Goal: Task Accomplishment & Management: Use online tool/utility

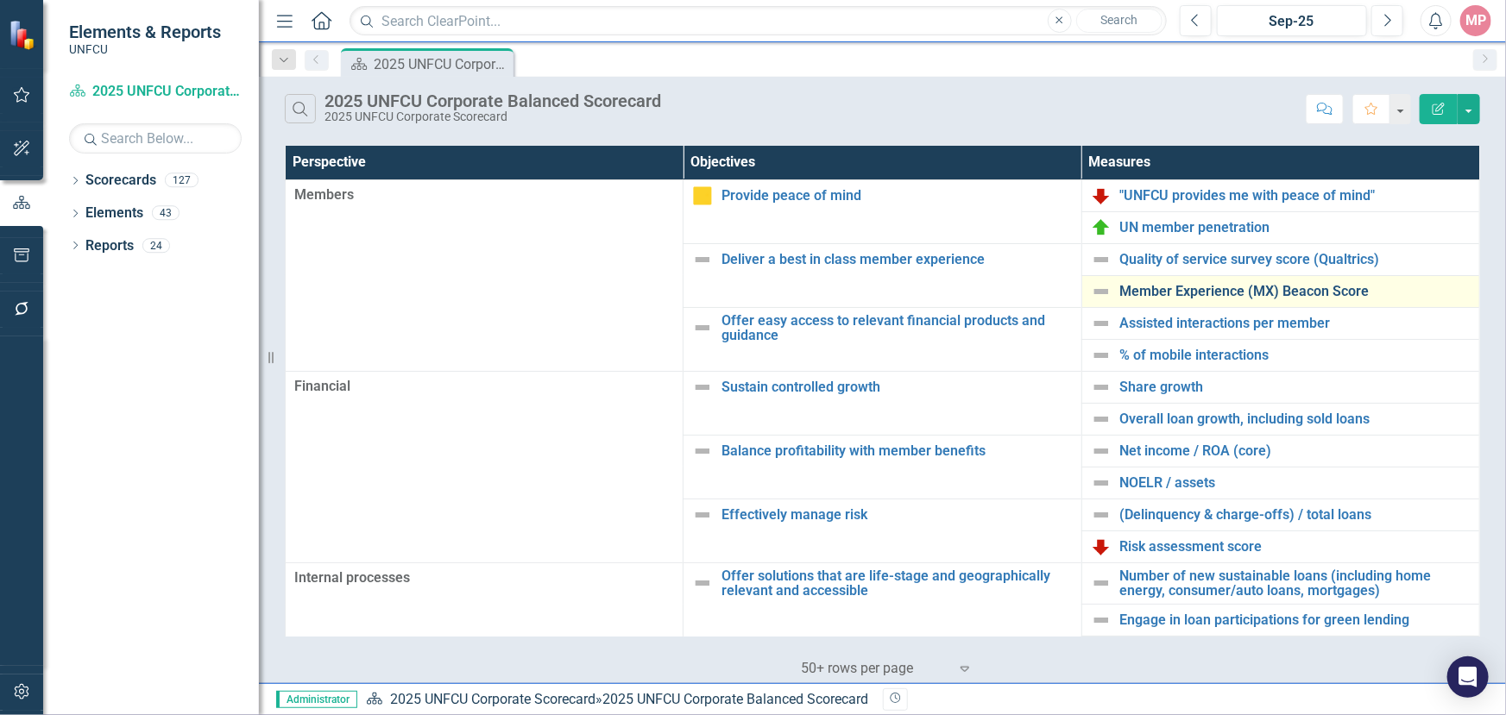
click at [1150, 285] on link "Member Experience (MX) Beacon Score" at bounding box center [1295, 292] width 350 height 16
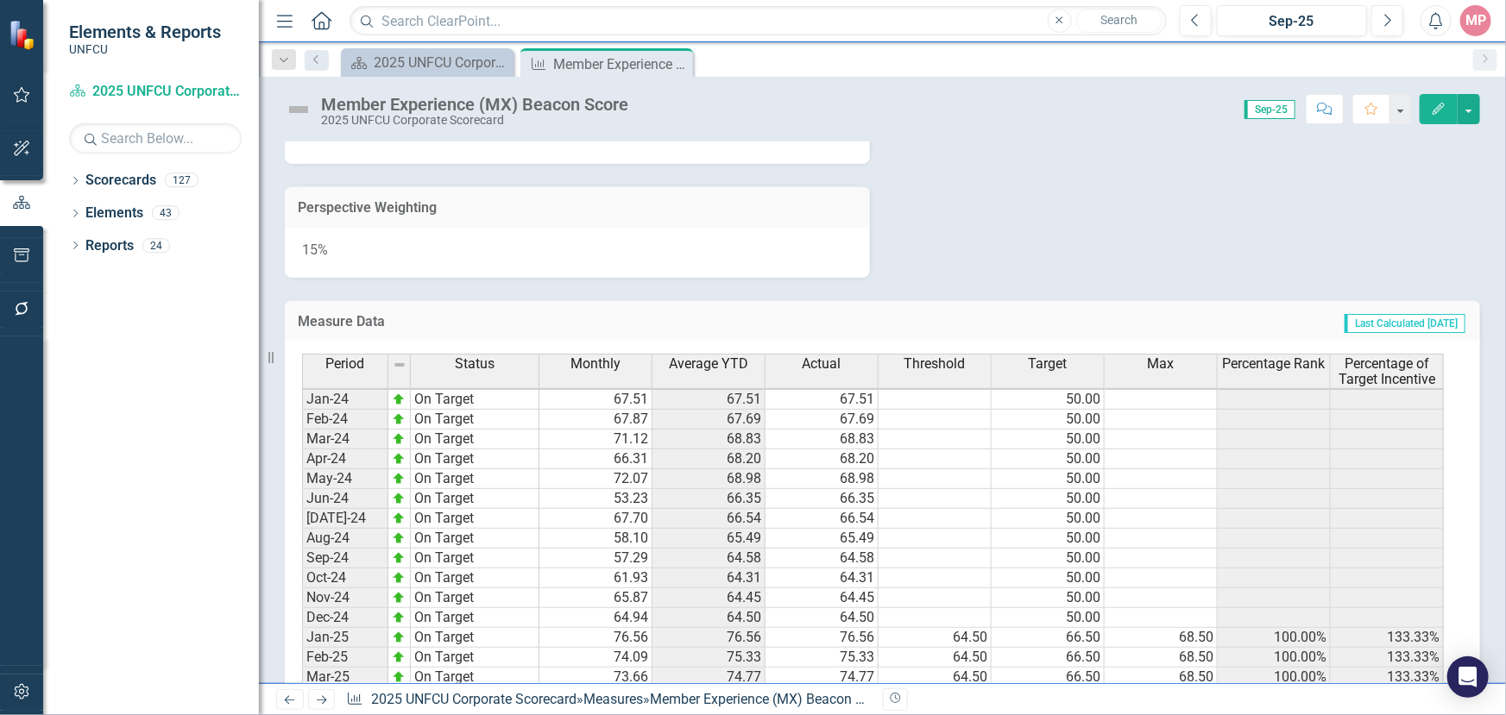
scroll to position [1092, 0]
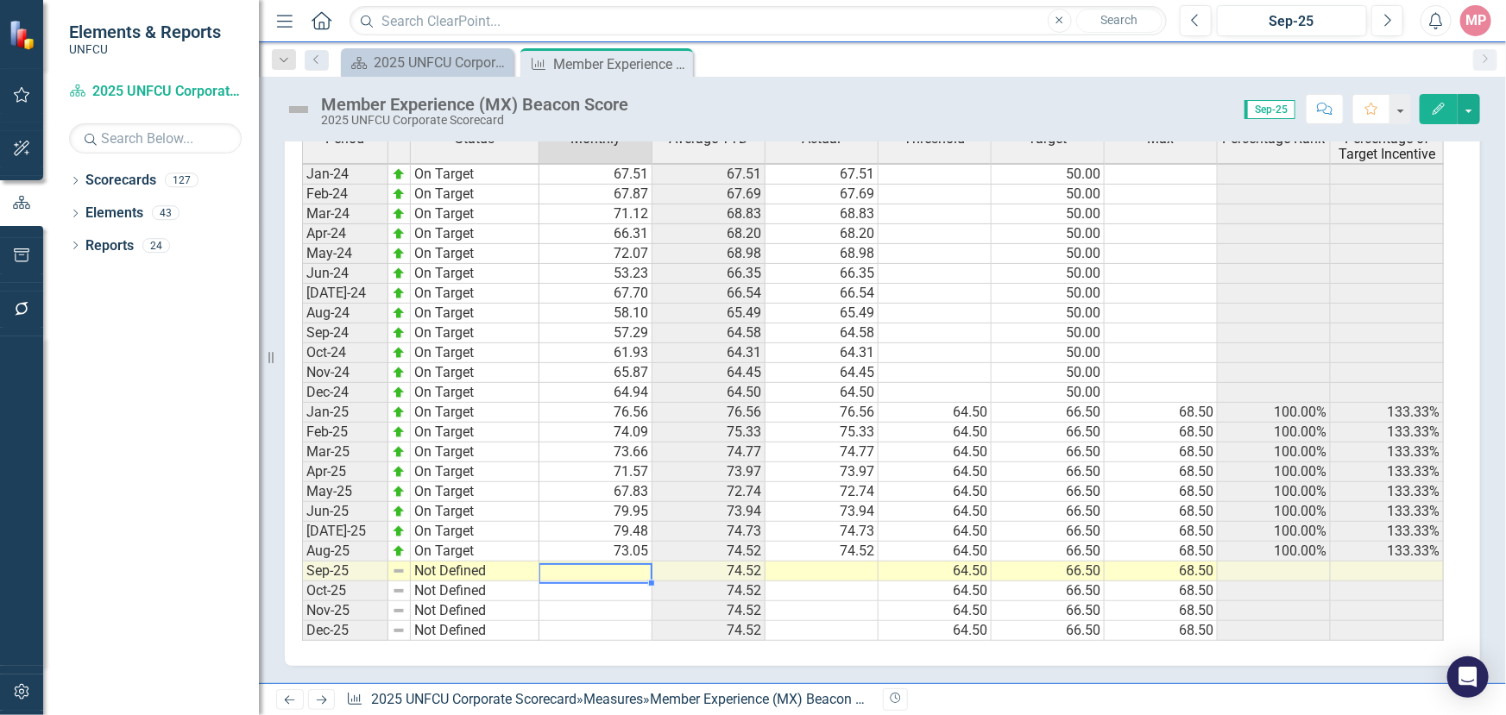
click at [601, 562] on td at bounding box center [595, 572] width 113 height 20
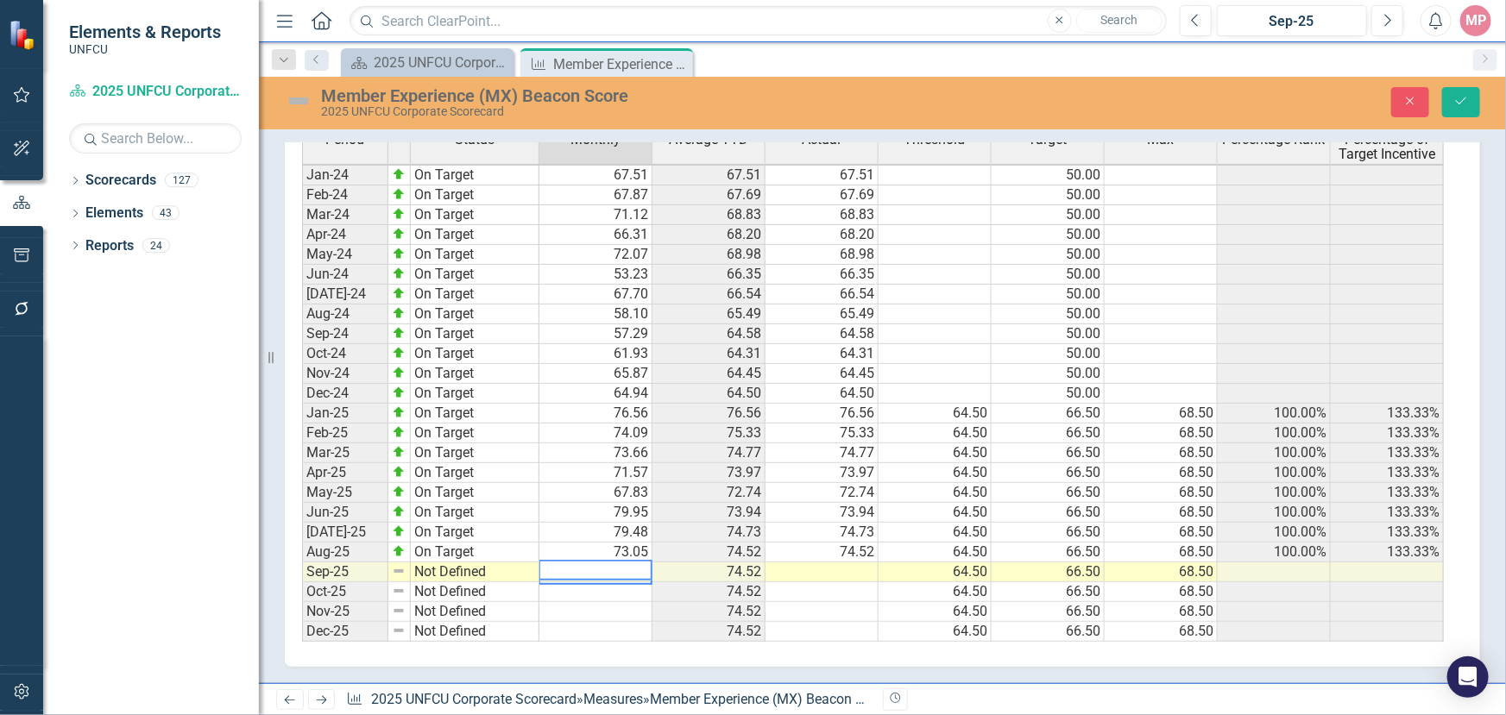
click at [608, 560] on textarea at bounding box center [596, 570] width 114 height 21
type textarea "80.94"
click at [425, 563] on td "Not Defined" at bounding box center [475, 573] width 129 height 20
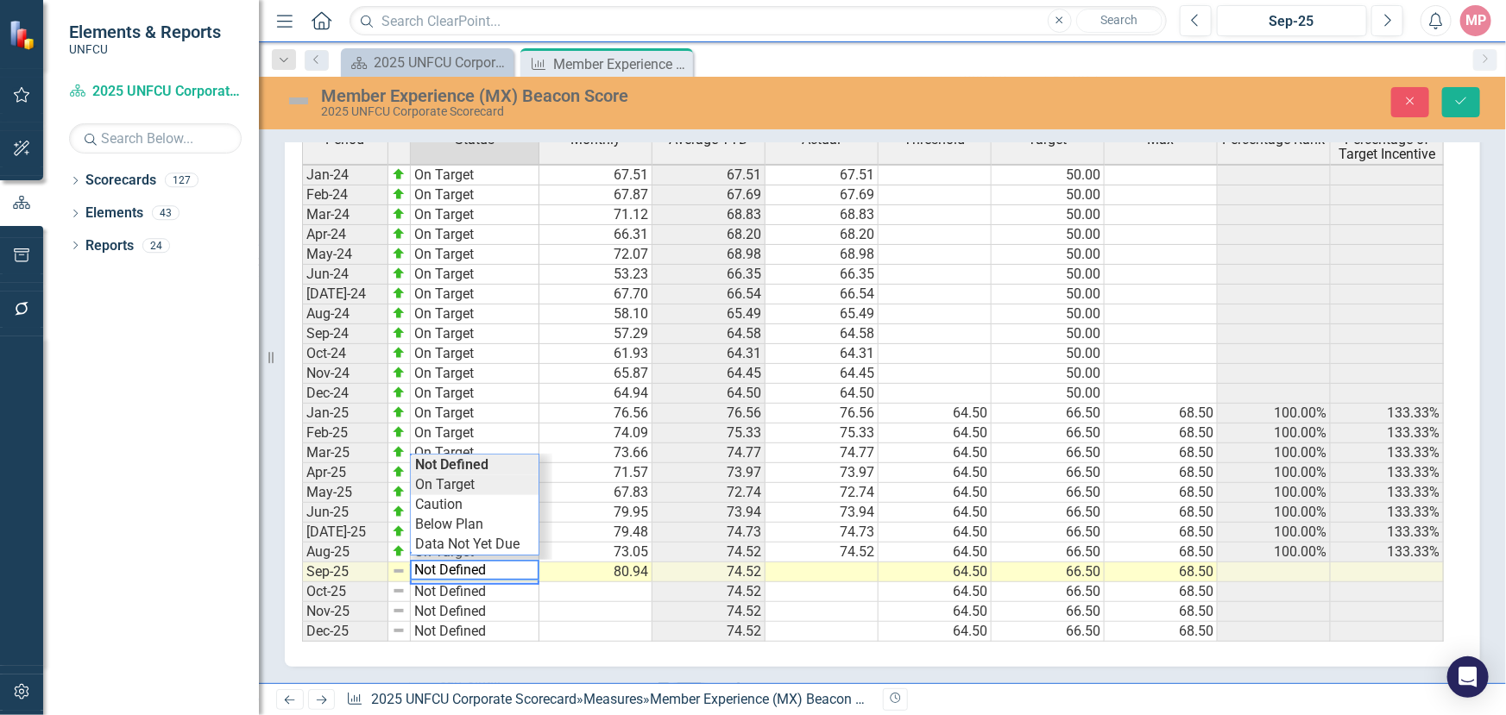
type textarea "On Target"
click at [457, 476] on div "Period Status Monthly Average YTD Actual Threshold Target Max Percentage Rank P…" at bounding box center [876, 385] width 1148 height 513
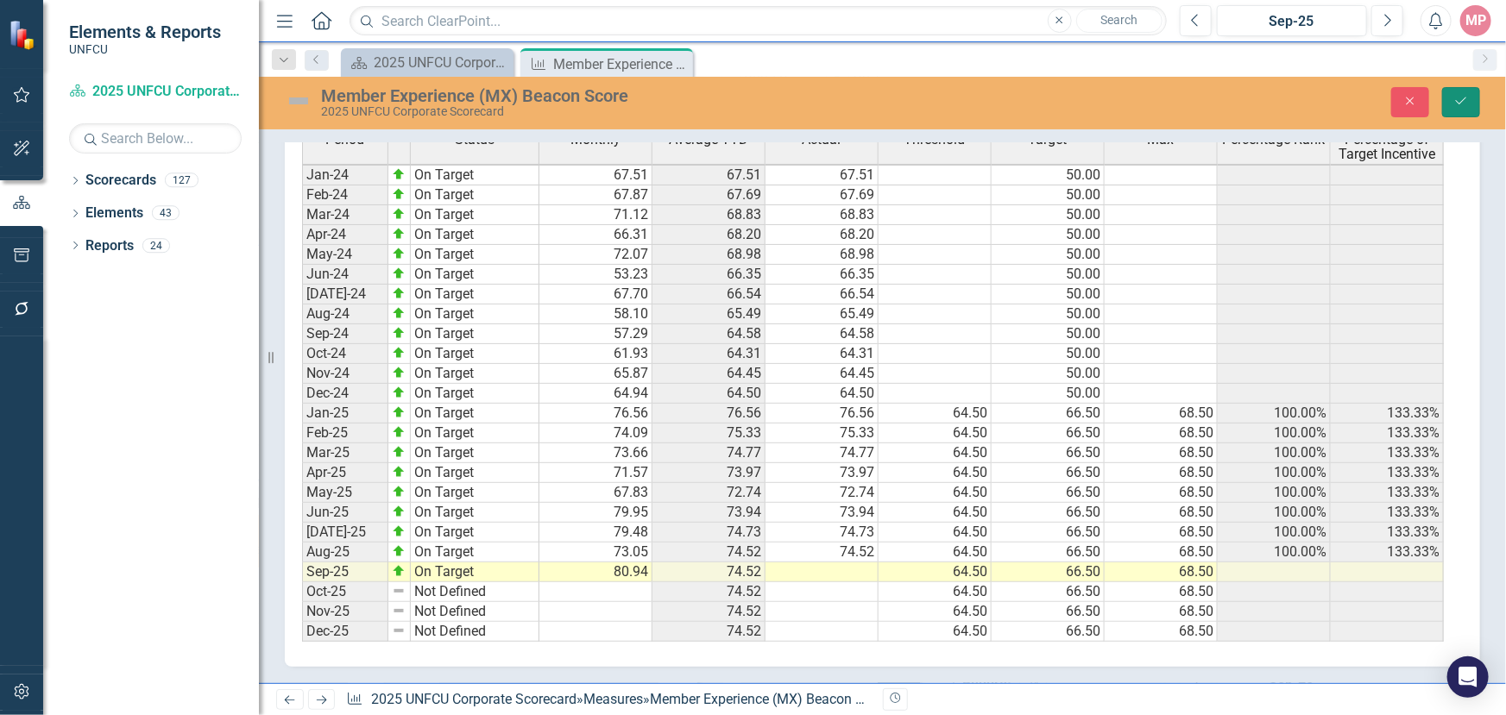
click at [1452, 95] on button "Save" at bounding box center [1461, 102] width 38 height 30
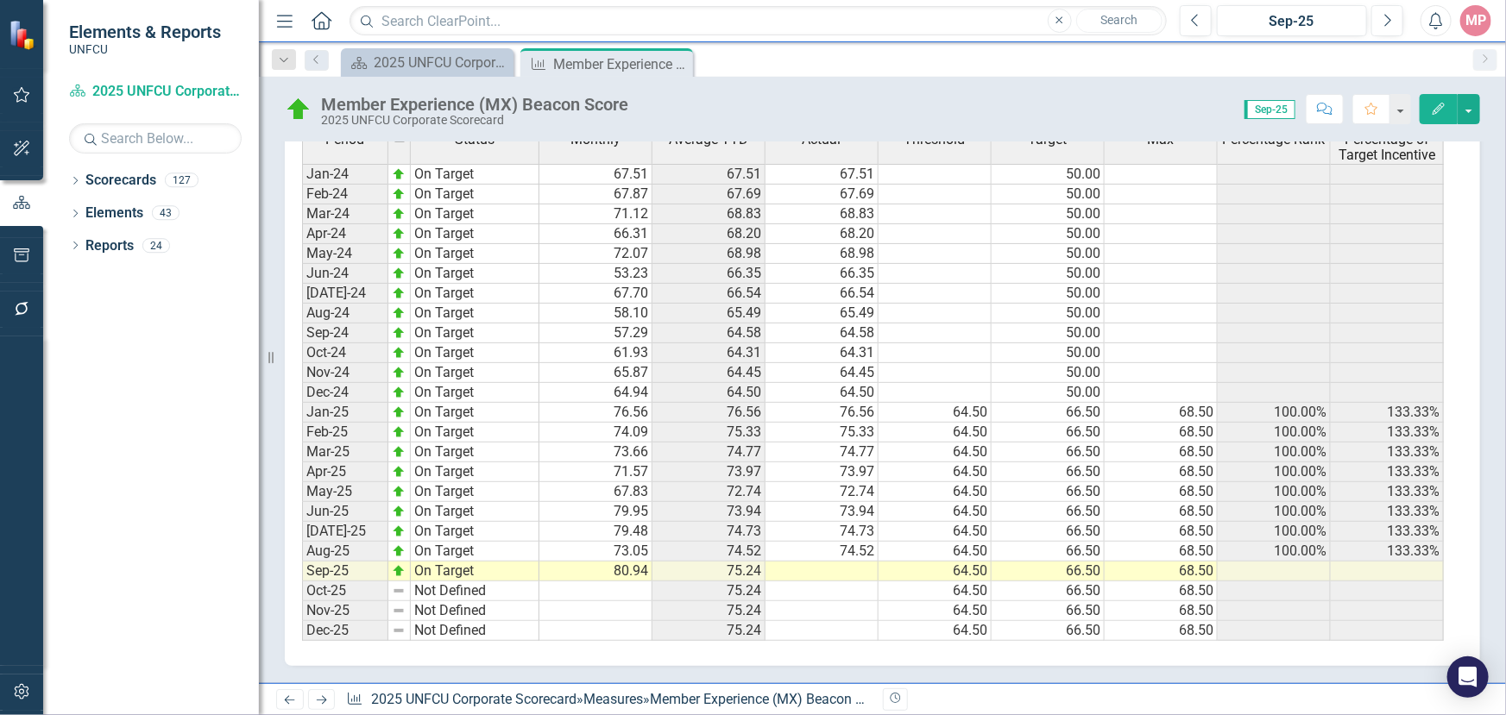
scroll to position [1012, 0]
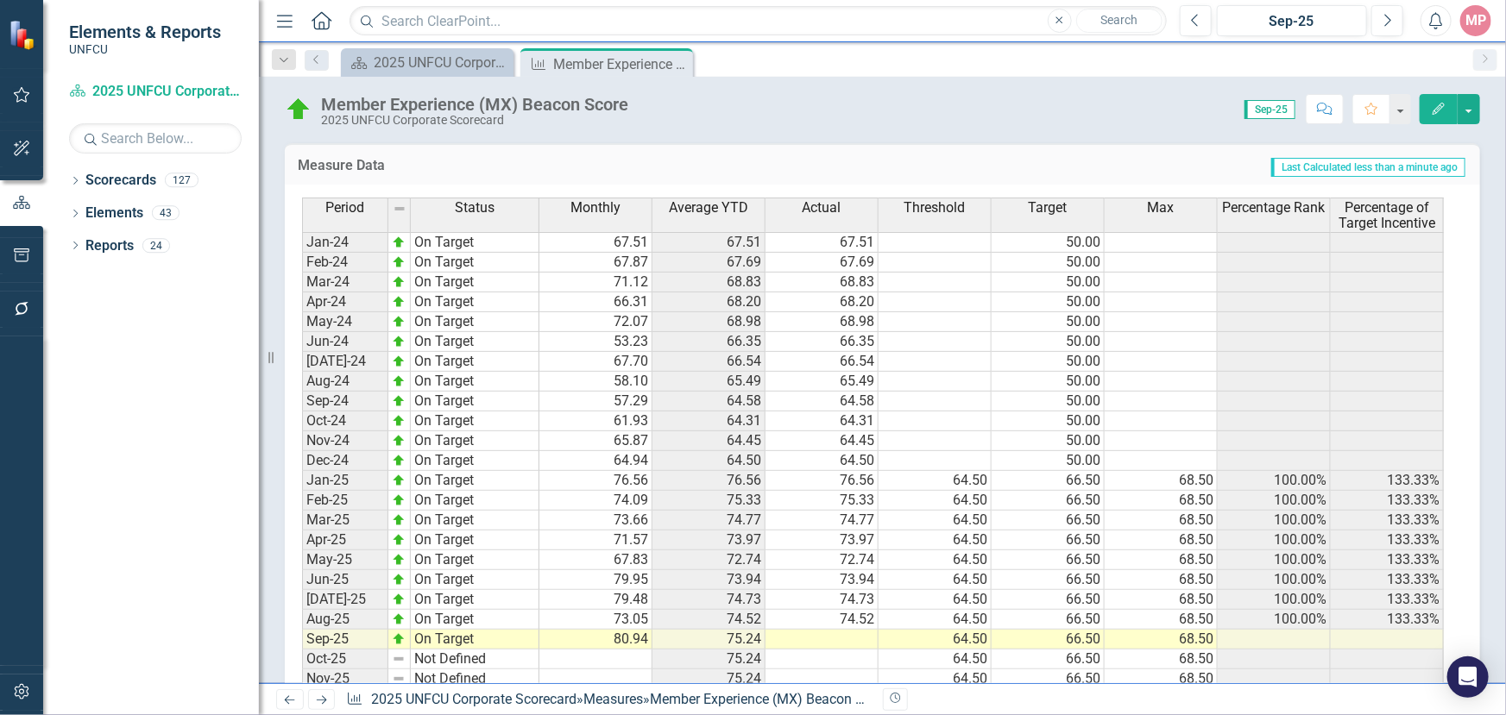
click at [830, 639] on td at bounding box center [822, 640] width 113 height 20
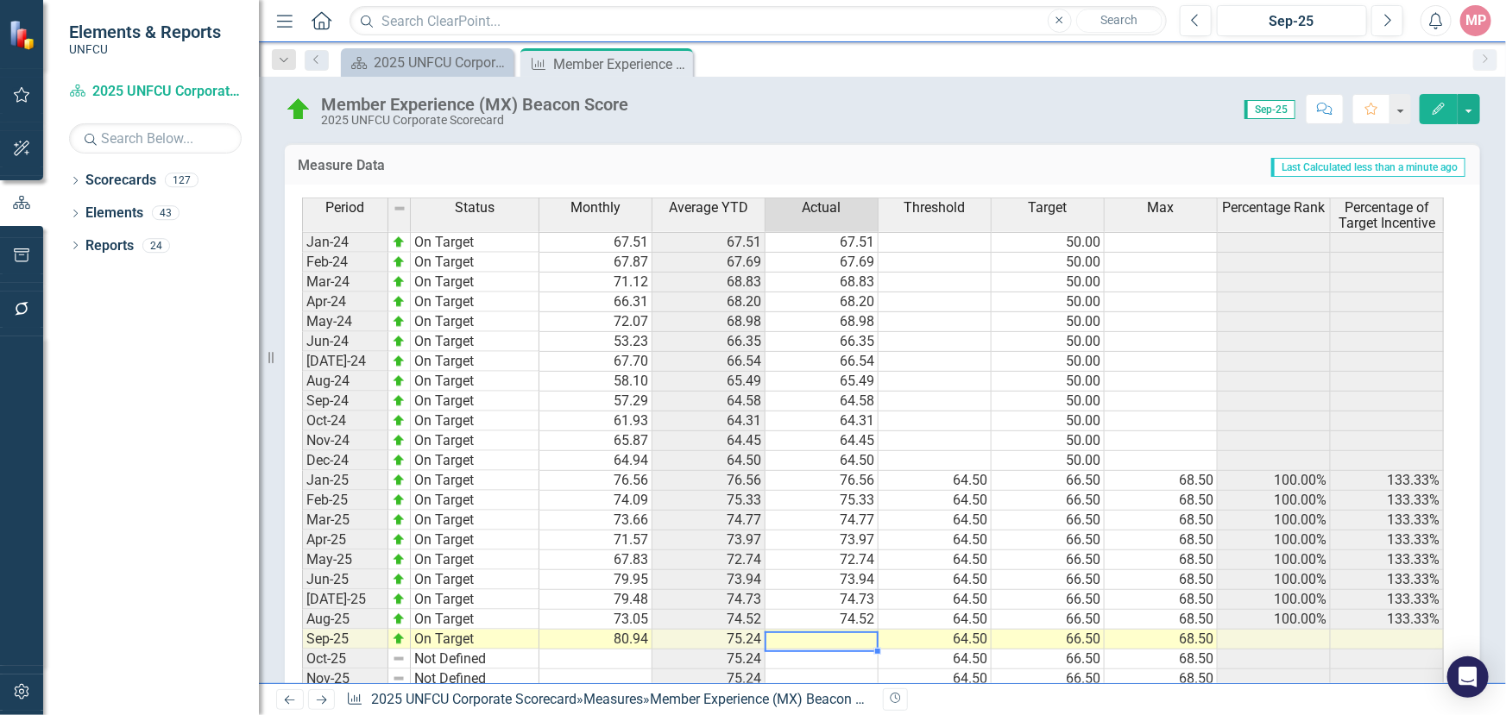
click at [830, 639] on td at bounding box center [822, 640] width 113 height 20
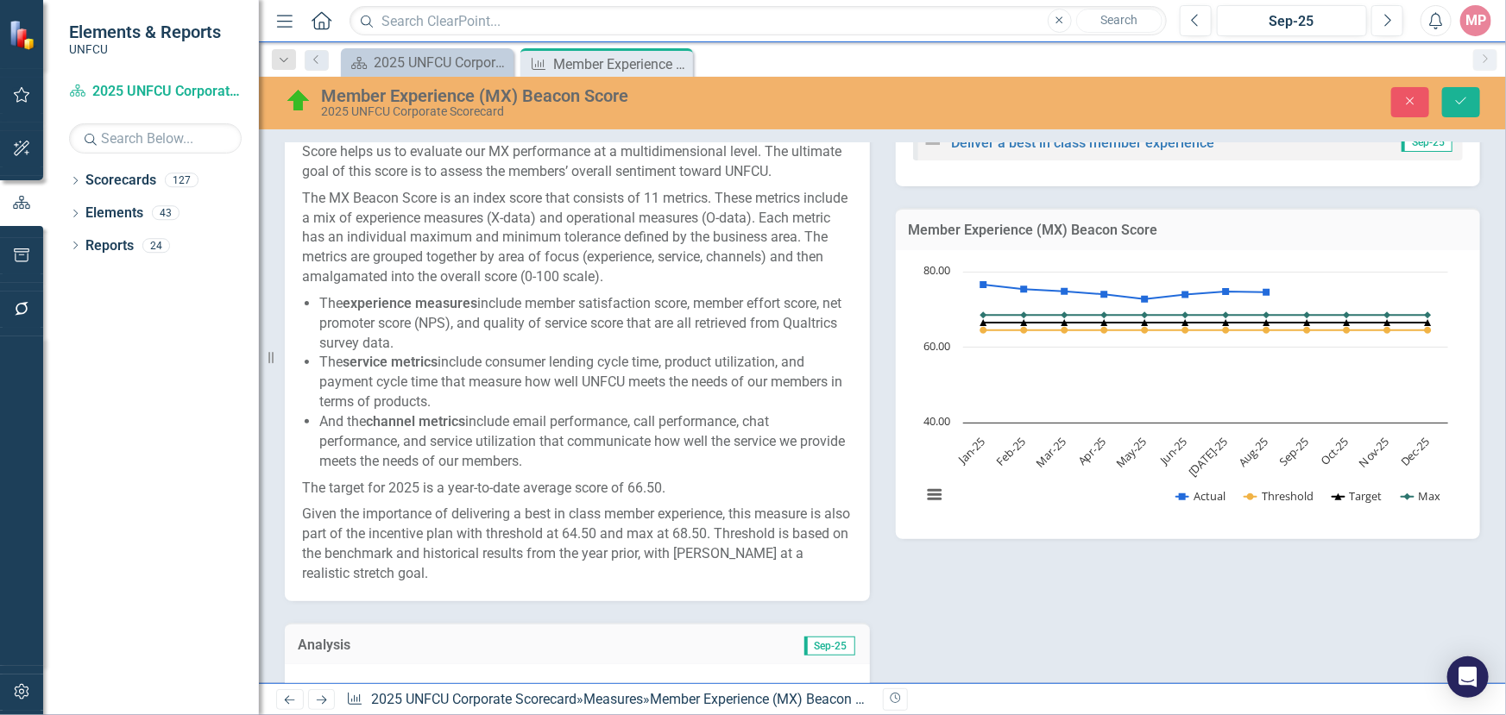
scroll to position [542, 0]
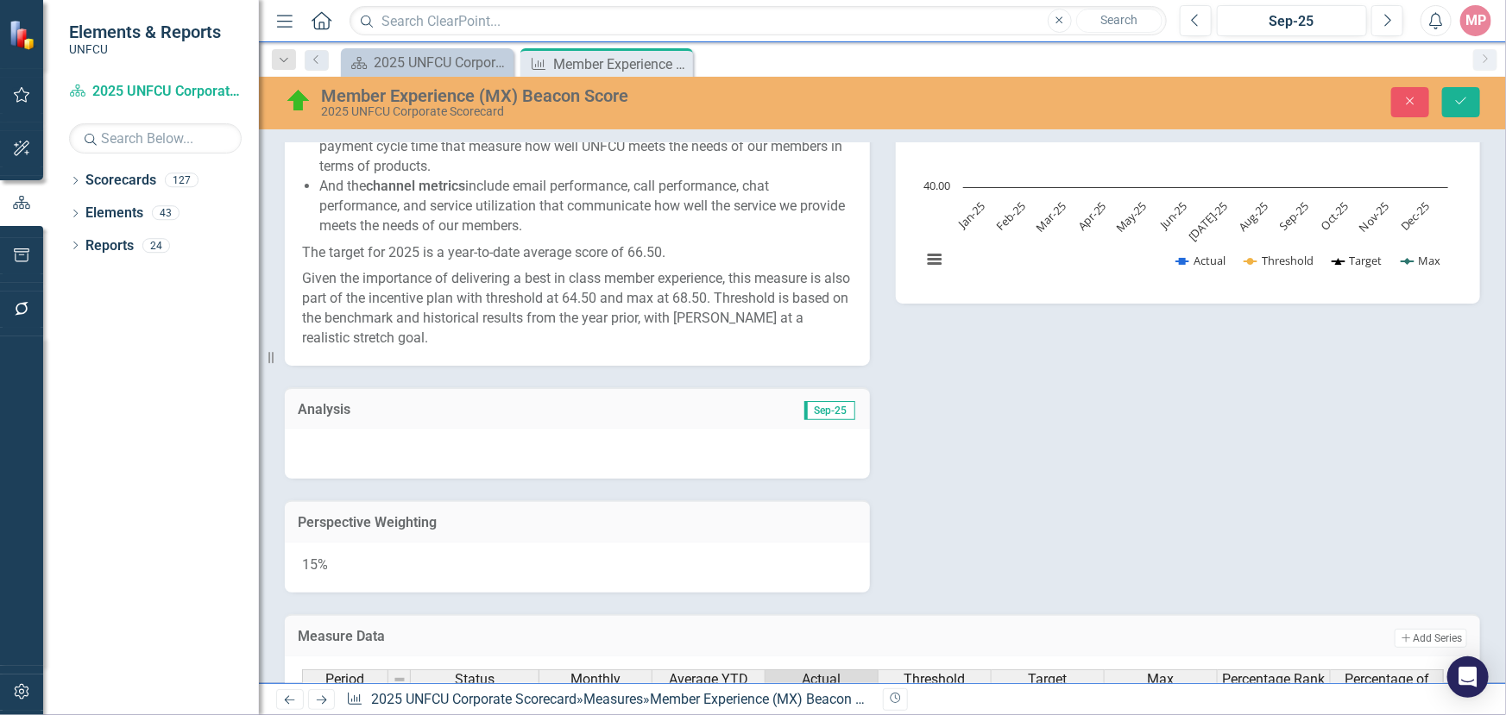
type textarea "75.24"
click at [829, 406] on span "Sep-25" at bounding box center [829, 410] width 51 height 19
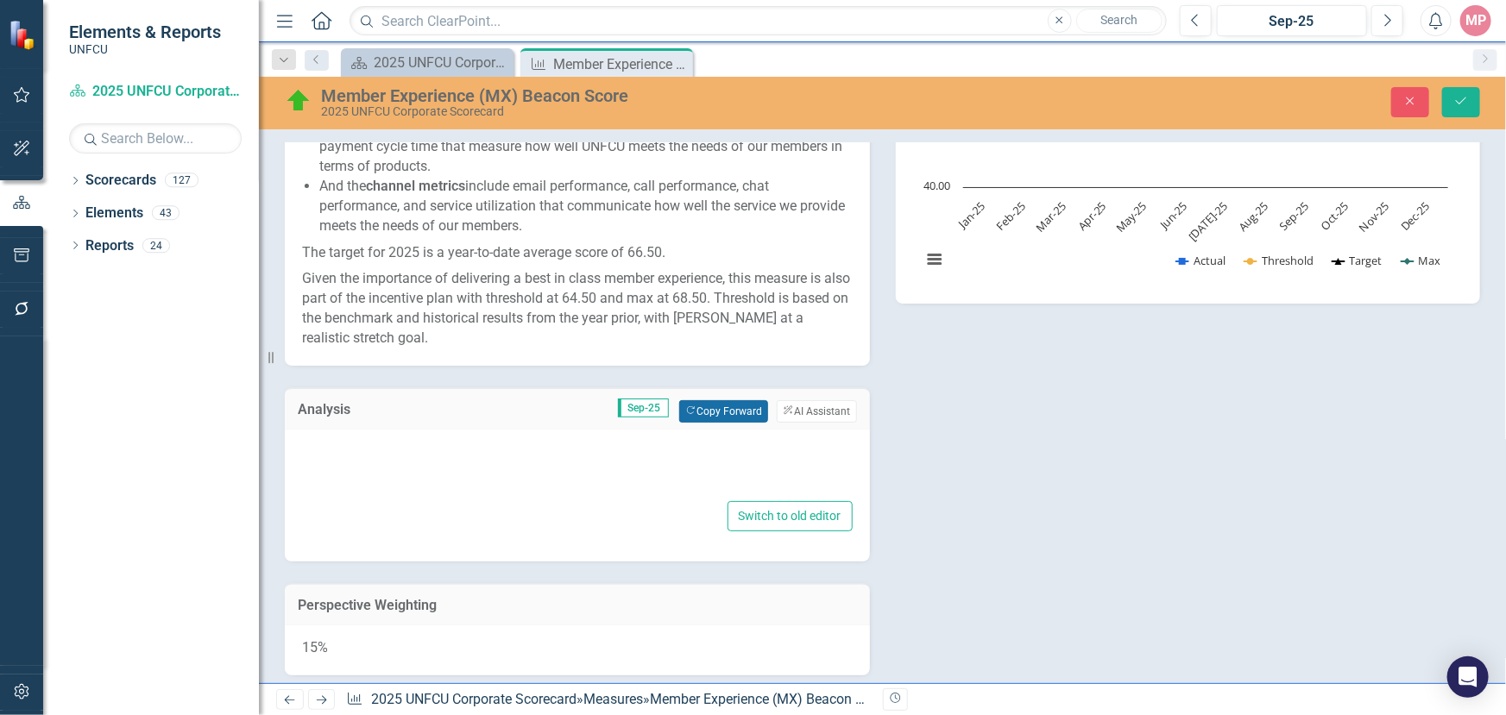
click at [722, 405] on button "Copy Forward Copy Forward" at bounding box center [723, 411] width 89 height 22
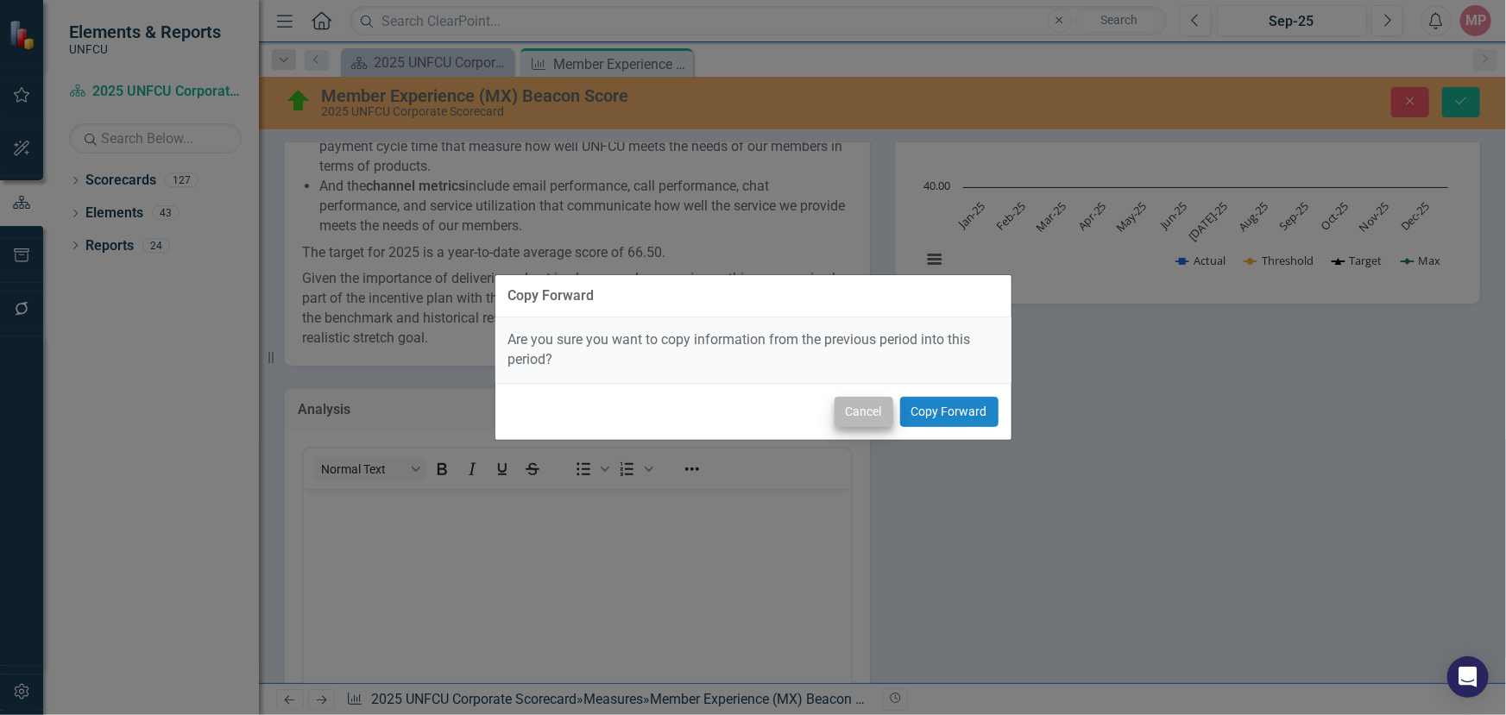
scroll to position [0, 0]
click at [971, 411] on button "Copy Forward" at bounding box center [949, 412] width 98 height 30
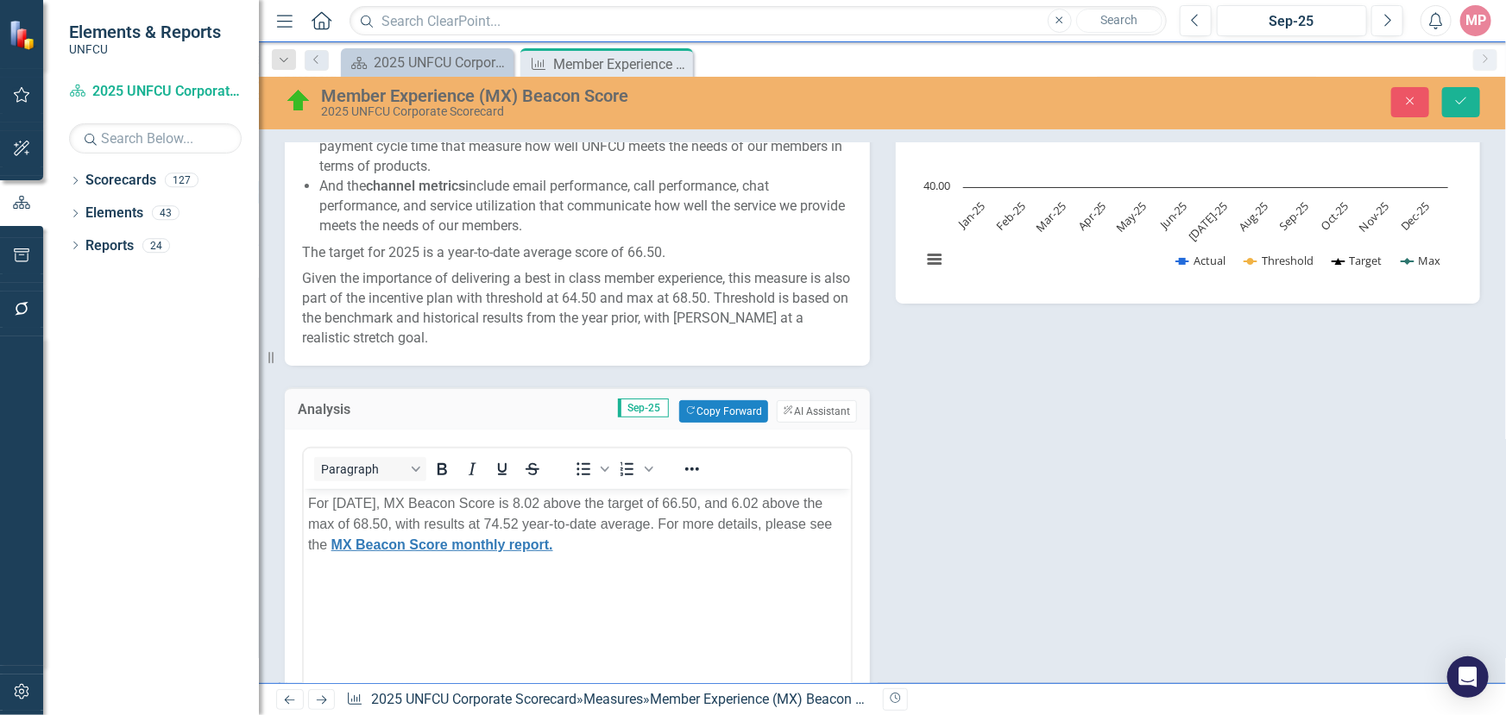
drag, startPoint x: 375, startPoint y: 501, endPoint x: 383, endPoint y: 490, distance: 12.9
click at [377, 497] on span "For [DATE], MX Beacon Score is 8.02 above the target of 66.50, and 6.02 above t…" at bounding box center [569, 523] width 524 height 56
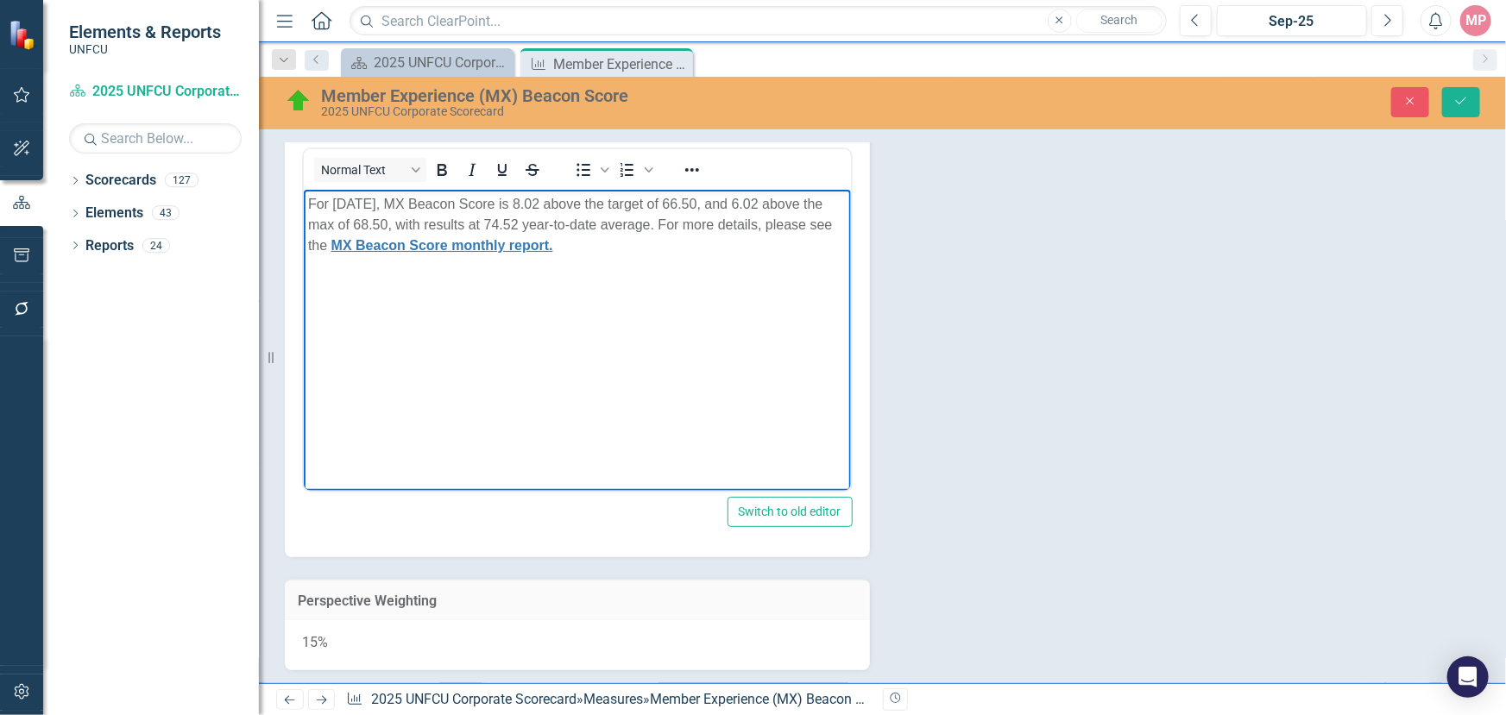
scroll to position [763, 0]
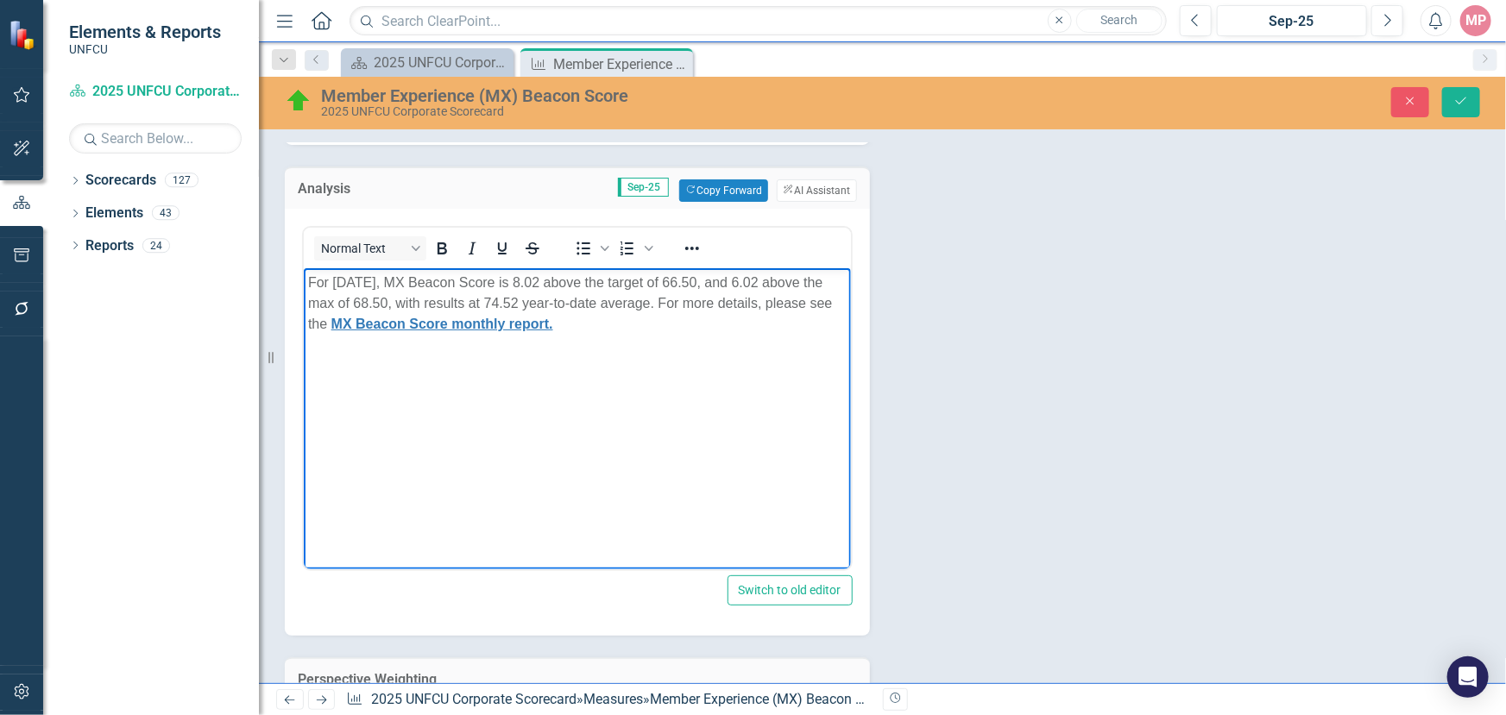
click at [580, 302] on span "For [DATE], MX Beacon Score is 8.02 above the target of 66.50, and 6.02 above t…" at bounding box center [569, 302] width 524 height 56
click at [595, 280] on span "For [DATE], MX Beacon Score is 8.02 above the target of 66.50, and 6.02 above t…" at bounding box center [569, 302] width 524 height 56
click at [814, 282] on span "For [DATE], MX Beacon Score is 8.74 above the target of 66.50, and 6.02 above t…" at bounding box center [569, 302] width 524 height 56
drag, startPoint x: 495, startPoint y: 323, endPoint x: 459, endPoint y: 399, distance: 84.2
click at [459, 399] on body "For [DATE], MX Beacon Score is 8.74 above the target of 66.50, and 6.74 above t…" at bounding box center [576, 397] width 547 height 259
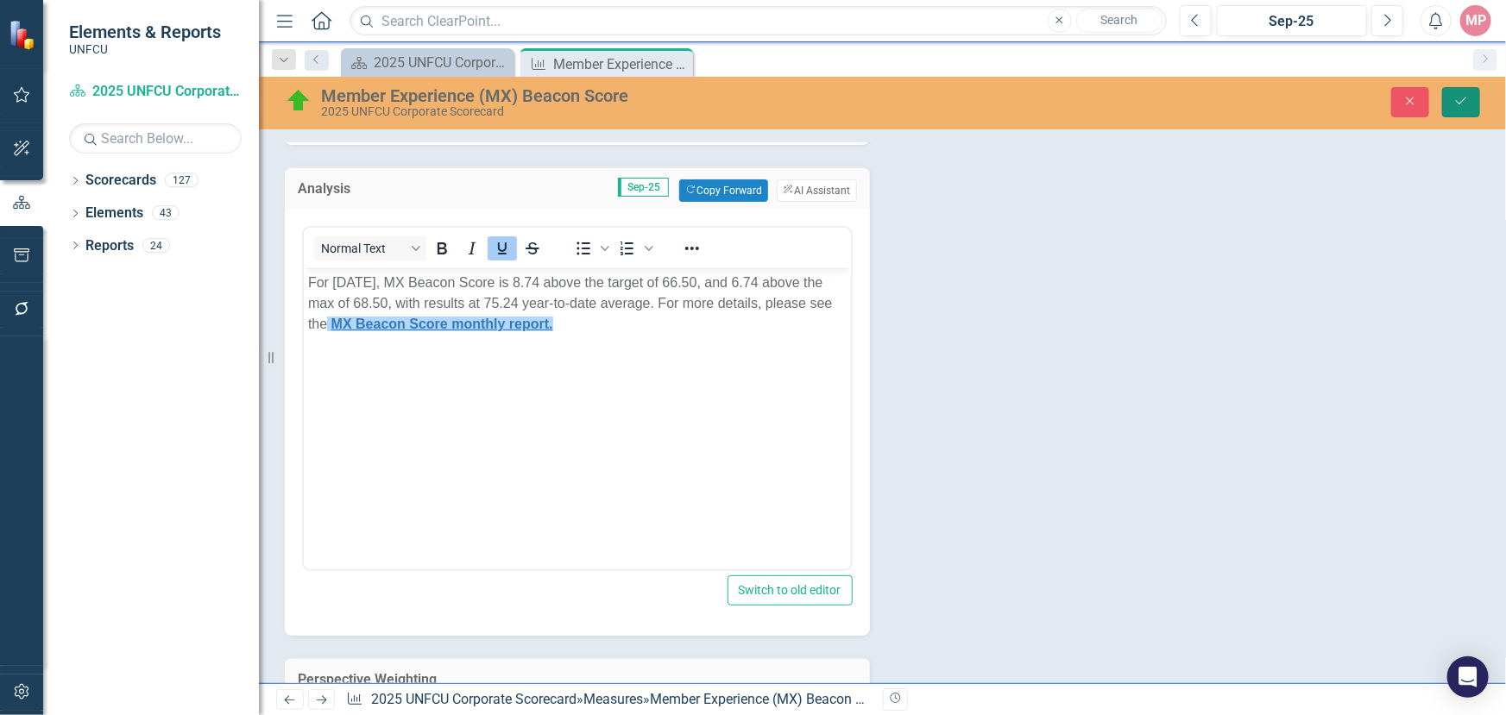
click at [1463, 99] on icon "Save" at bounding box center [1461, 101] width 16 height 12
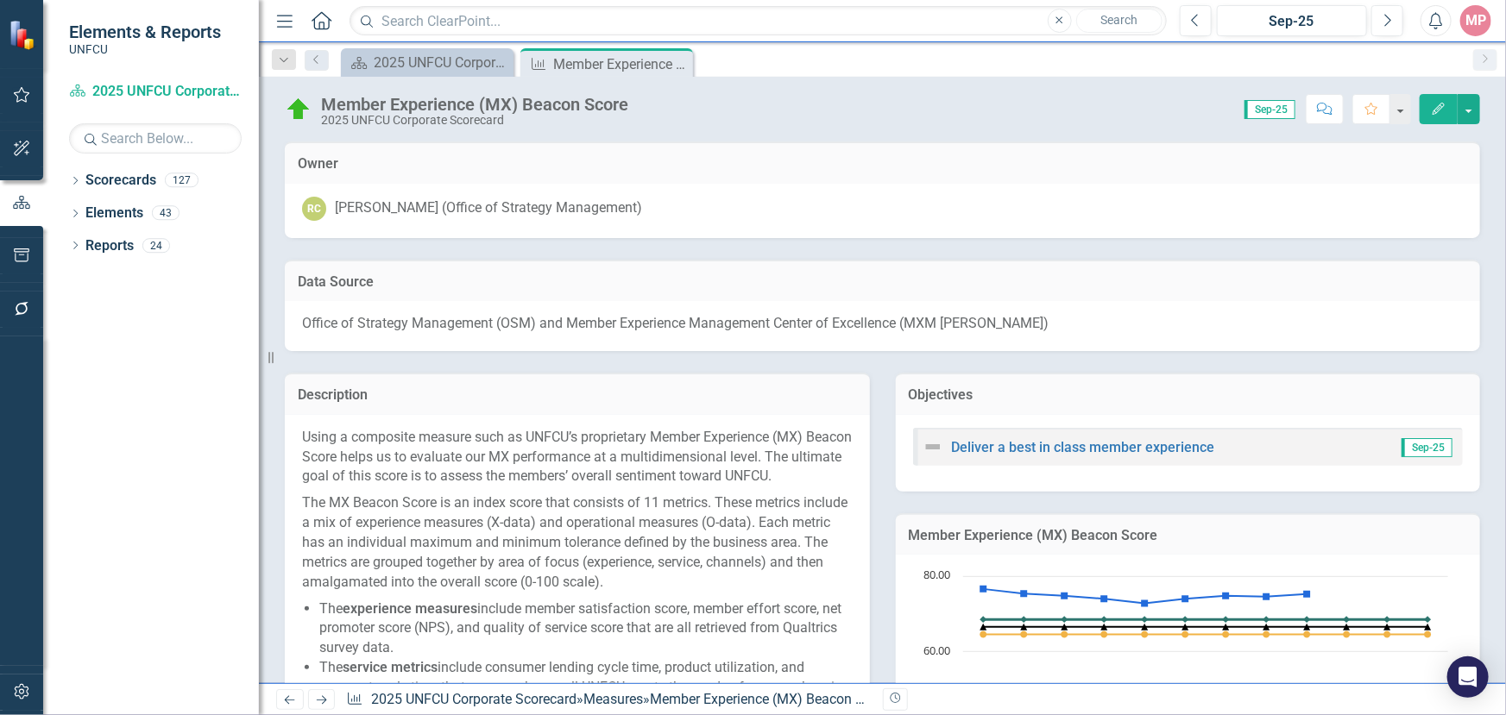
scroll to position [392, 0]
